Goal: Task Accomplishment & Management: Use online tool/utility

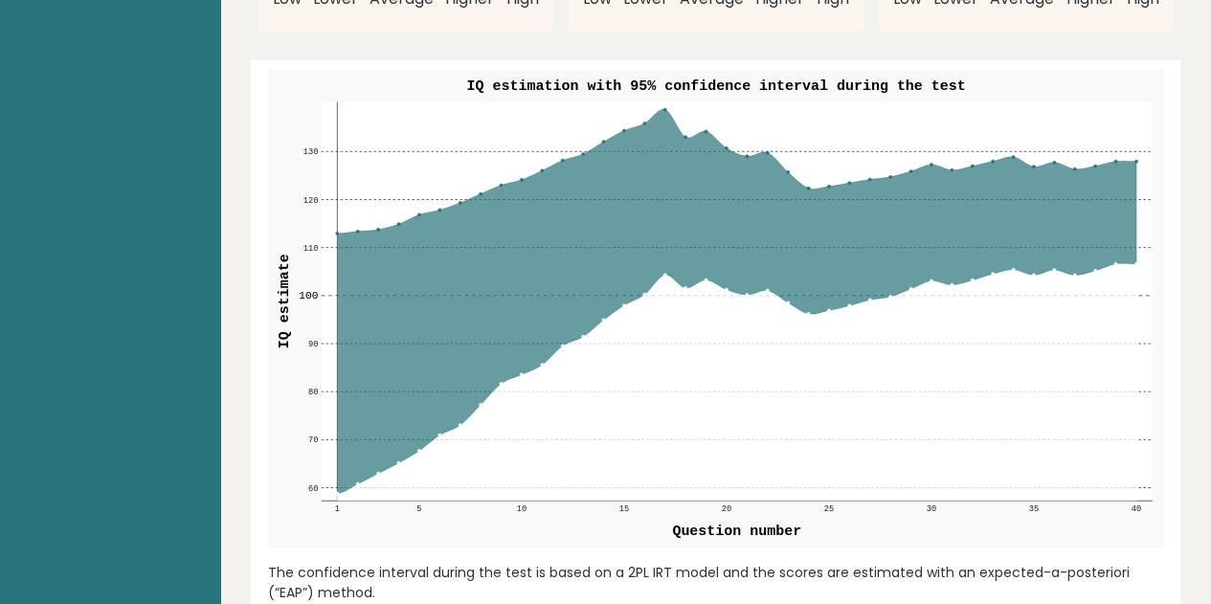
scroll to position [2715, 0]
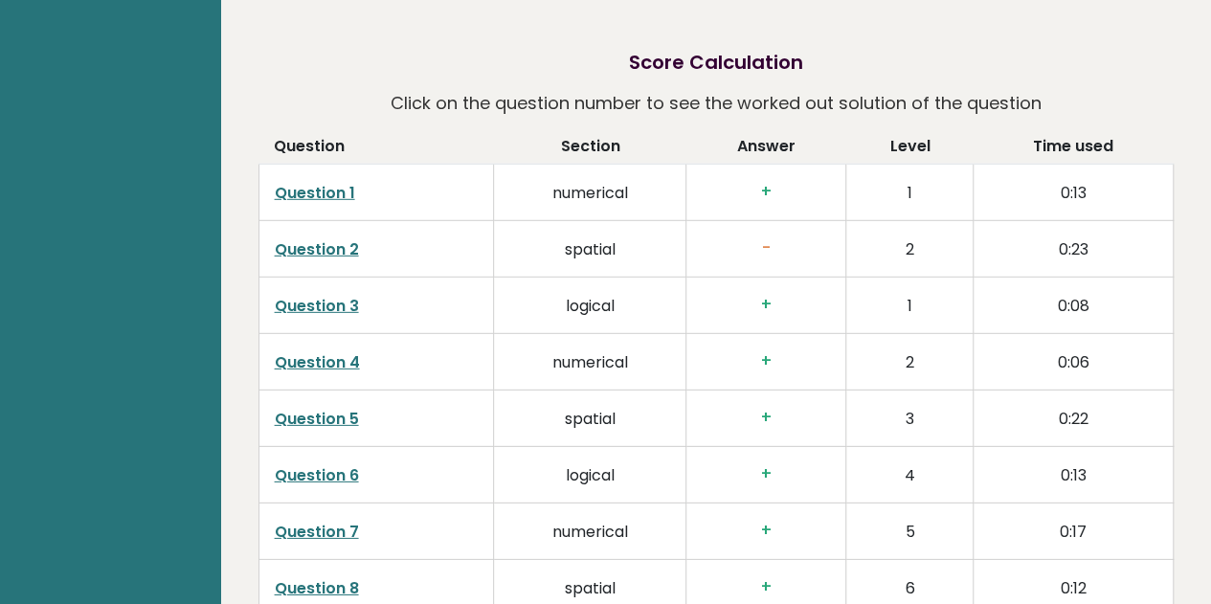
click at [335, 189] on link "Question 1" at bounding box center [315, 193] width 80 height 22
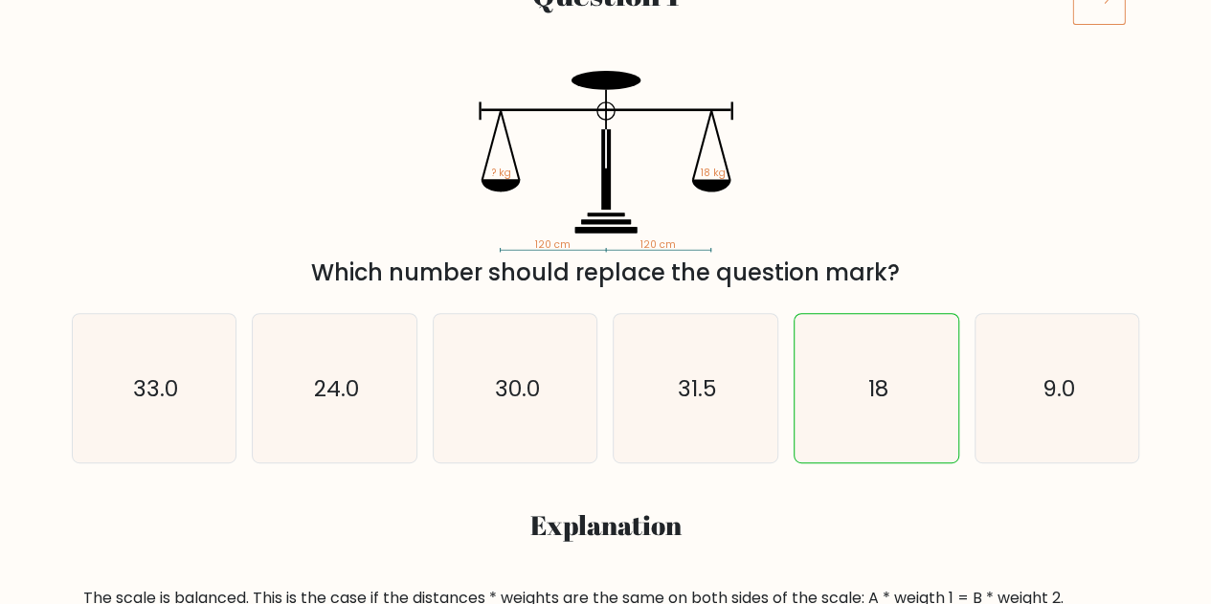
scroll to position [295, 0]
click at [836, 362] on icon "18" at bounding box center [876, 387] width 148 height 148
click at [607, 12] on input "e. 18" at bounding box center [606, 10] width 1 height 5
radio input "true"
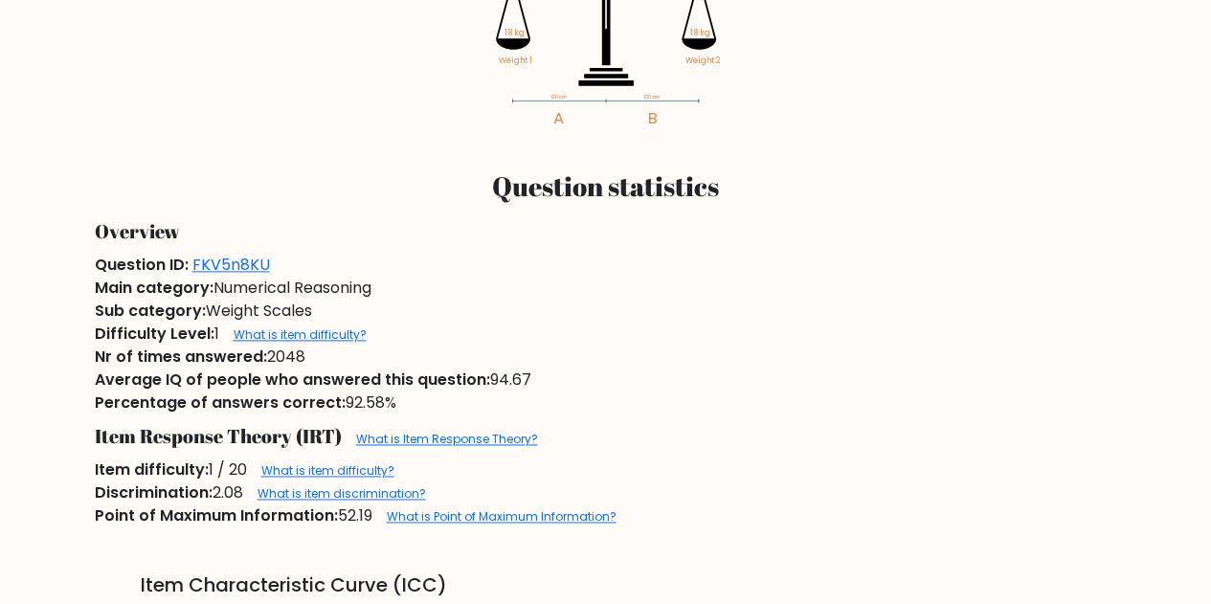
scroll to position [1125, 0]
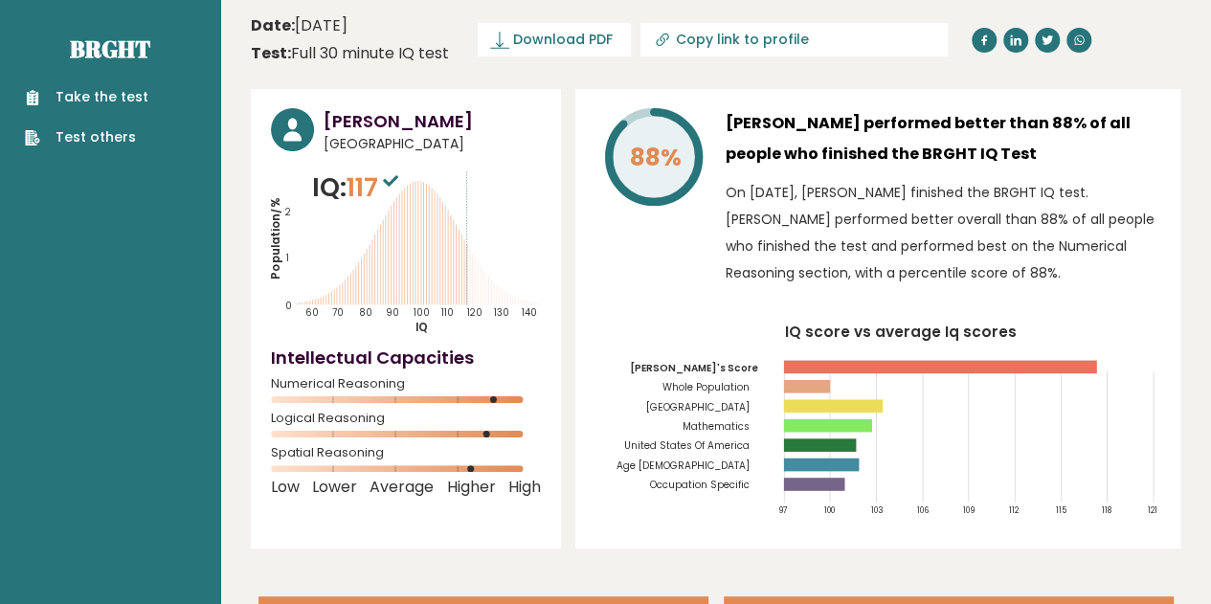
click at [117, 97] on link "Take the test" at bounding box center [86, 97] width 123 height 20
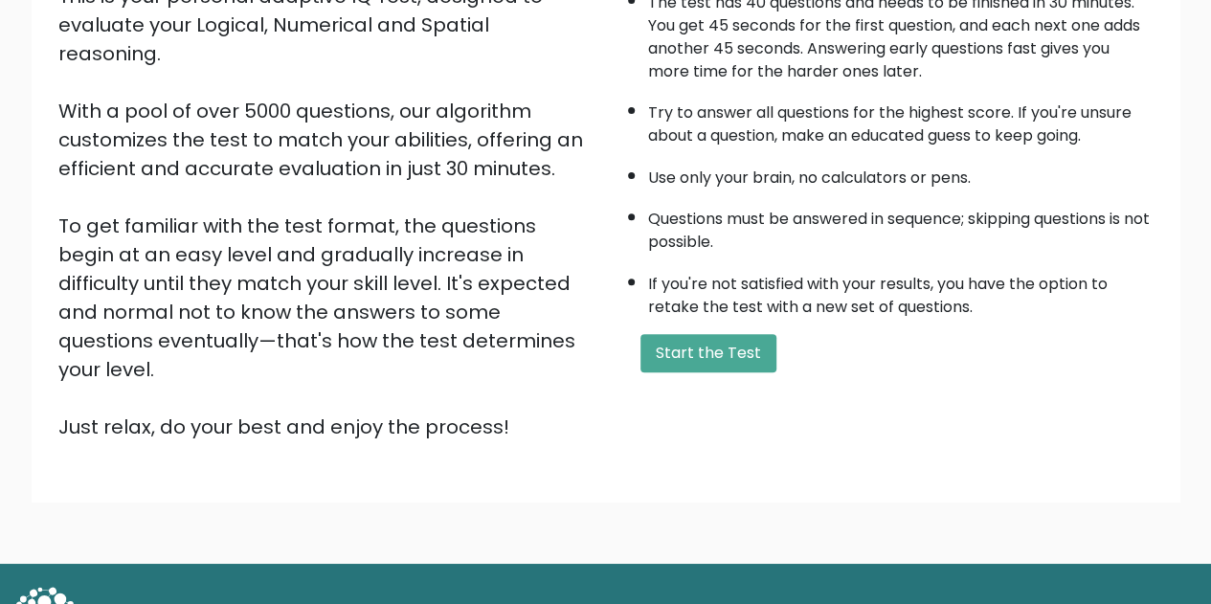
scroll to position [272, 0]
